Goal: Check status: Check status

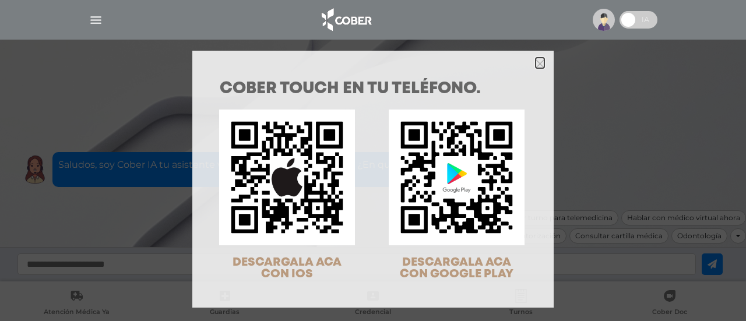
click at [536, 61] on icon "Close" at bounding box center [540, 63] width 9 height 9
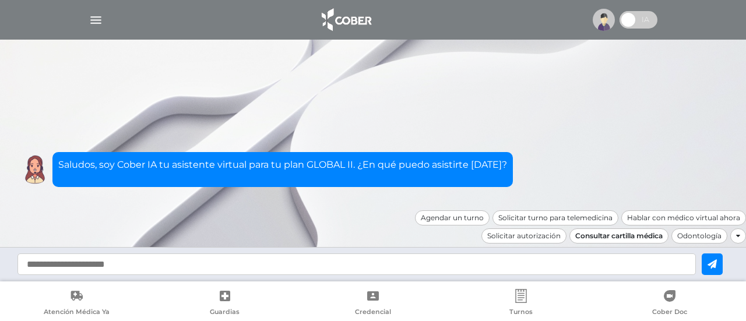
click at [607, 235] on div "Consultar cartilla médica" at bounding box center [619, 236] width 99 height 15
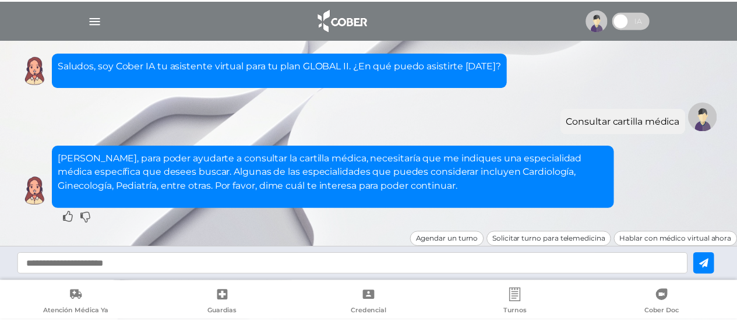
scroll to position [20, 0]
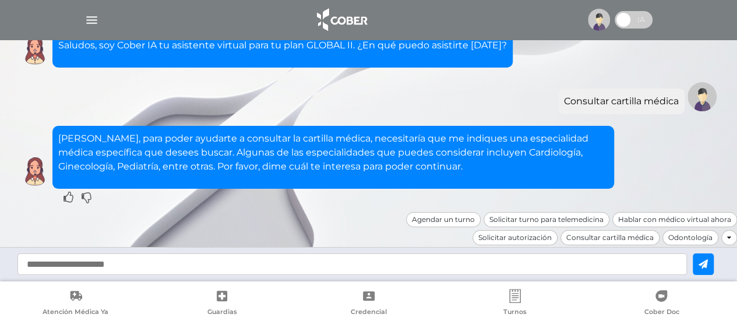
click at [171, 265] on input "text" at bounding box center [352, 265] width 670 height 22
type input "*"
type input "**********"
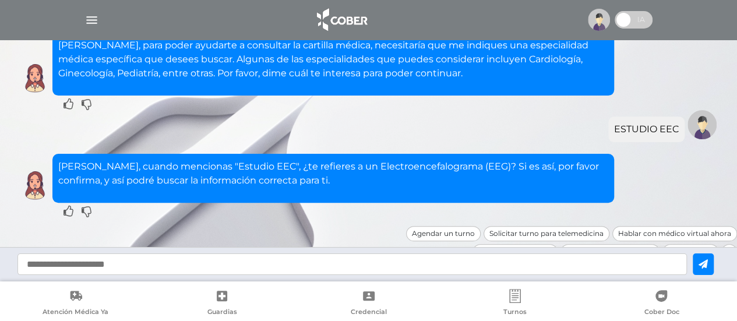
scroll to position [127, 0]
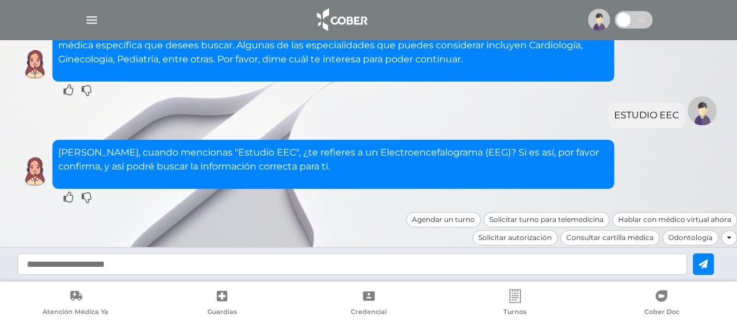
click at [152, 266] on input "text" at bounding box center [352, 265] width 670 height 22
type input "**"
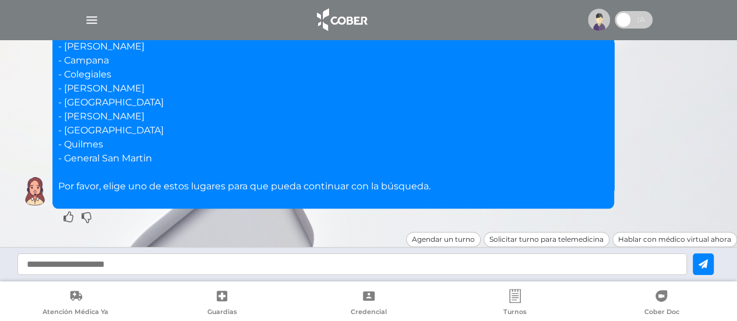
scroll to position [500, 0]
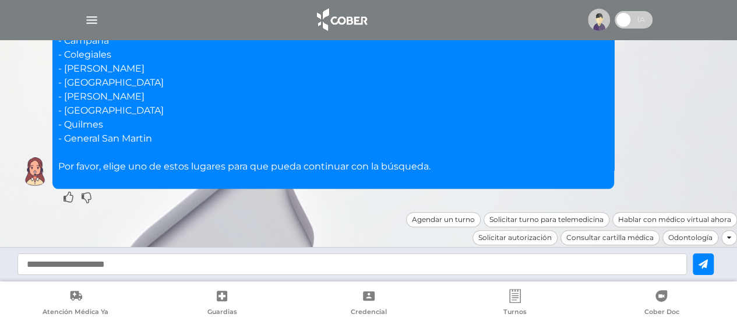
click at [54, 268] on input "text" at bounding box center [352, 265] width 670 height 22
type input "**********"
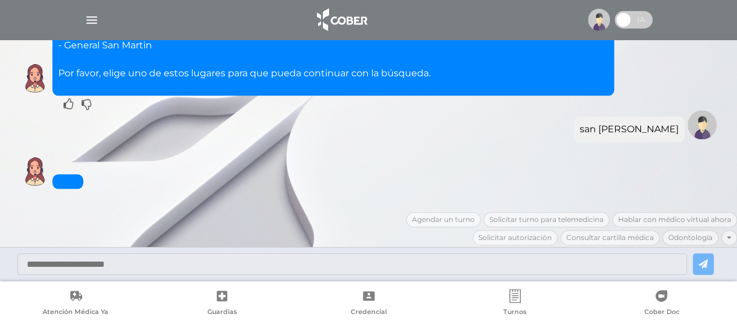
scroll to position [691, 0]
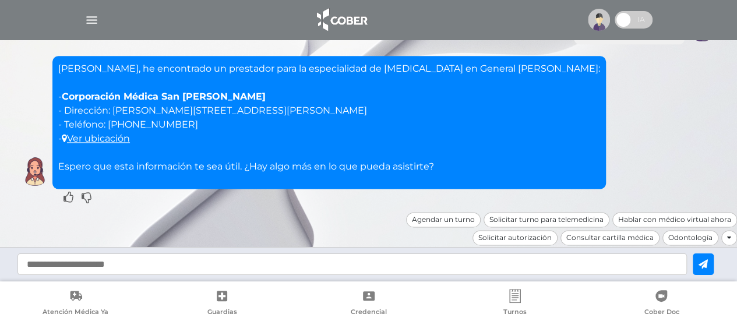
click at [54, 268] on input "text" at bounding box center [352, 265] width 670 height 22
type input "**********"
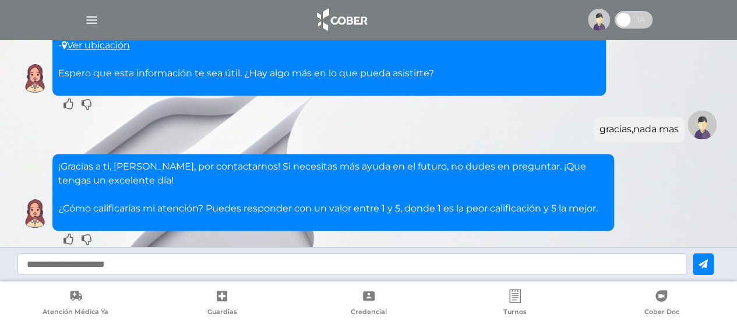
scroll to position [827, 0]
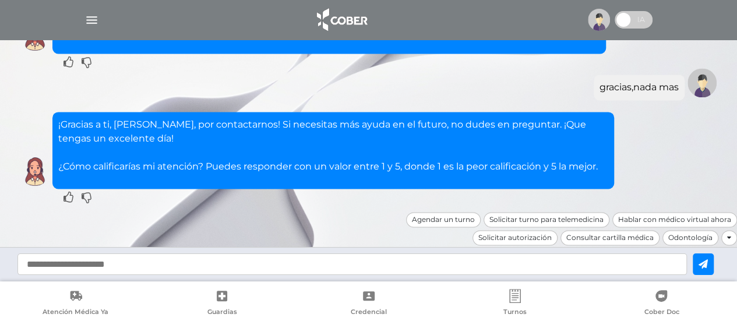
click at [54, 268] on input "text" at bounding box center [352, 265] width 670 height 22
type input "*"
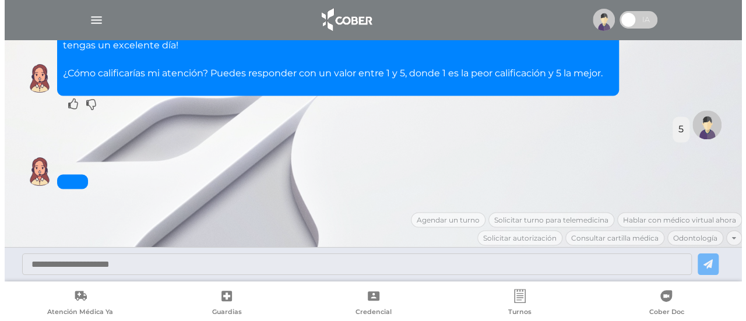
scroll to position [934, 0]
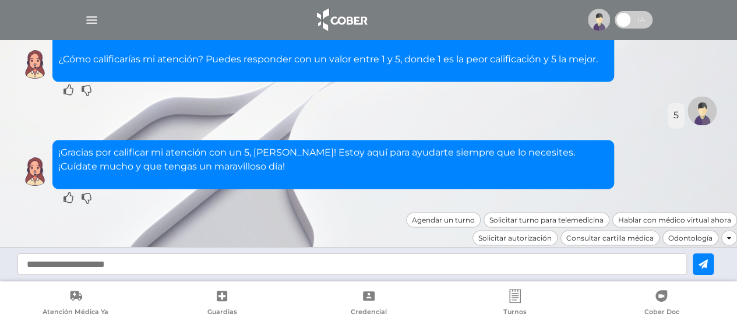
click at [90, 24] on img "button" at bounding box center [92, 20] width 15 height 15
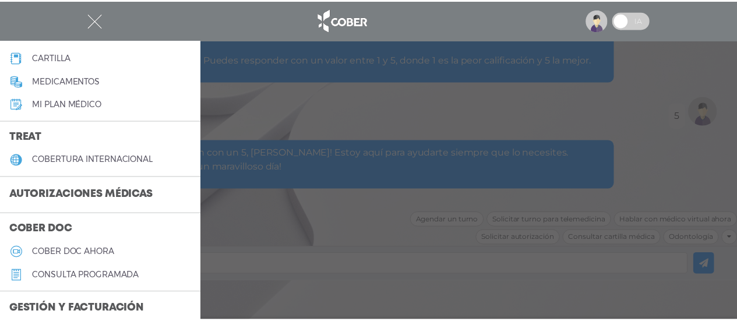
scroll to position [157, 0]
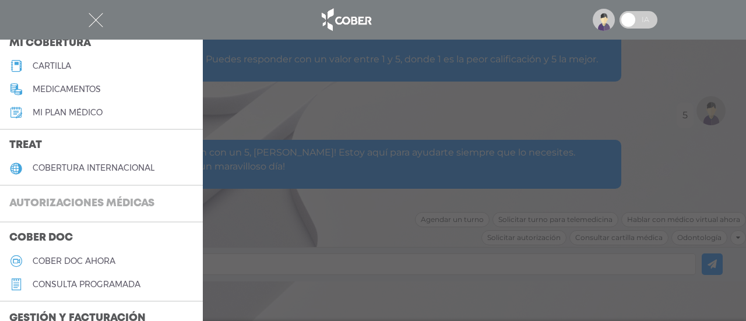
click at [102, 199] on h3 "Autorizaciones médicas" at bounding box center [82, 204] width 164 height 22
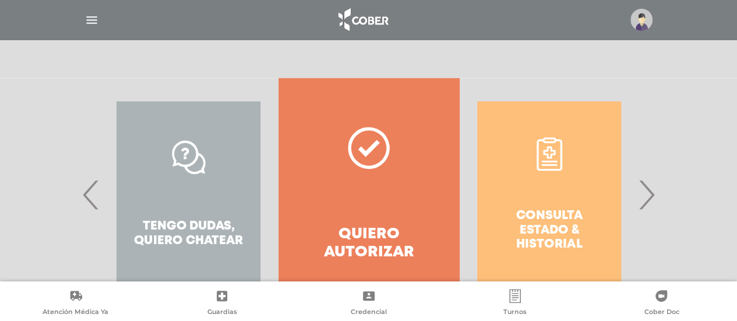
scroll to position [244, 0]
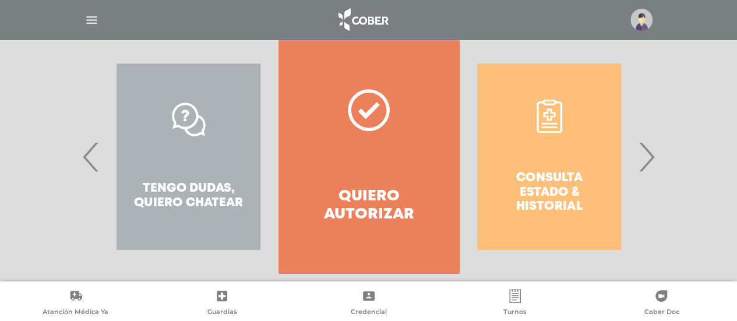
click at [546, 191] on div "Consulta estado & historial" at bounding box center [549, 156] width 180 height 233
click at [645, 166] on span "›" at bounding box center [646, 156] width 23 height 63
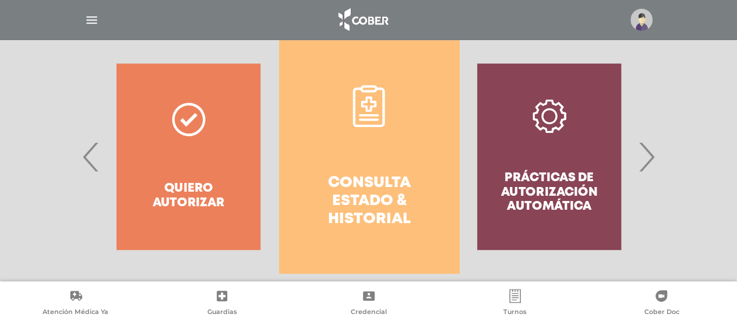
click at [371, 203] on h4 "Consulta estado & historial" at bounding box center [369, 201] width 138 height 55
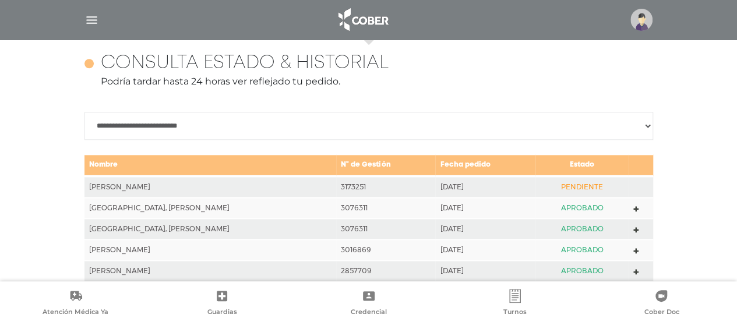
scroll to position [518, 0]
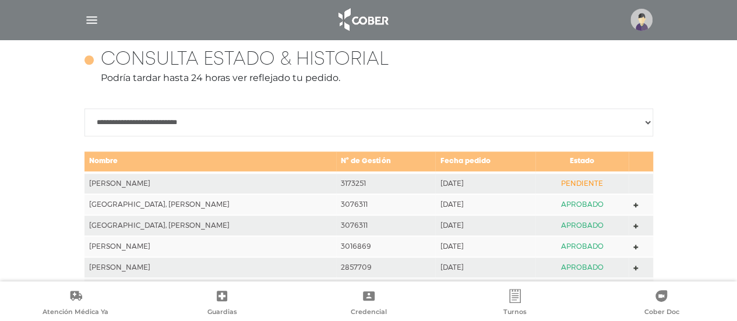
click at [576, 182] on td "PENDIENTE" at bounding box center [582, 184] width 93 height 22
